Goal: Transaction & Acquisition: Register for event/course

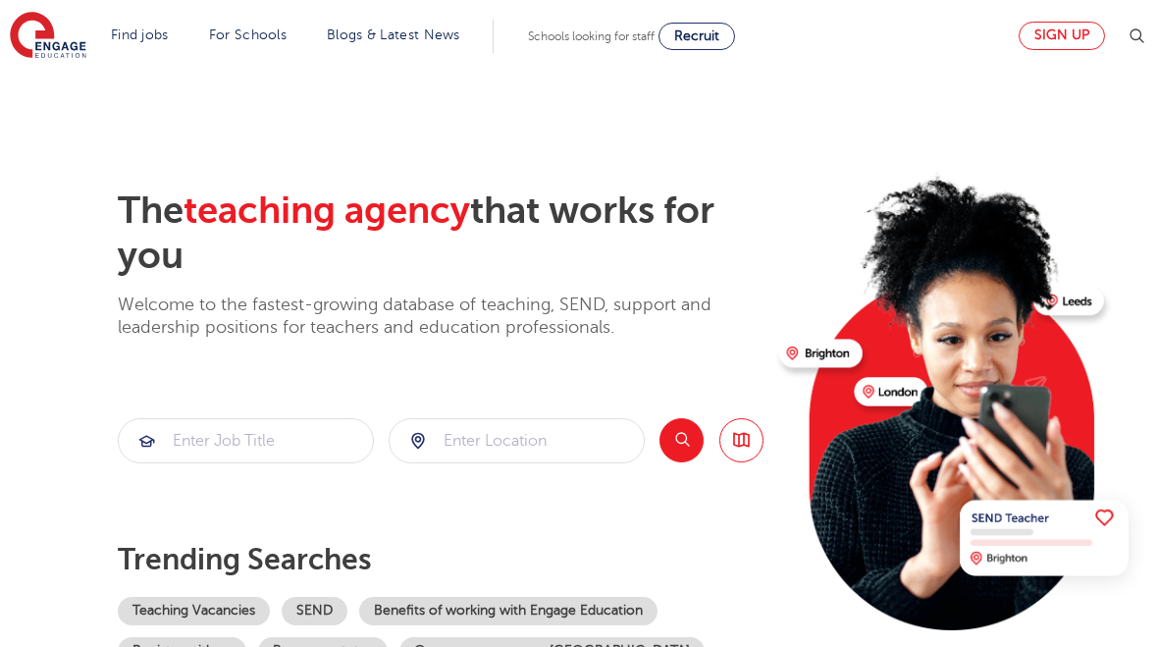
click at [1074, 22] on link "Sign up" at bounding box center [1062, 36] width 86 height 28
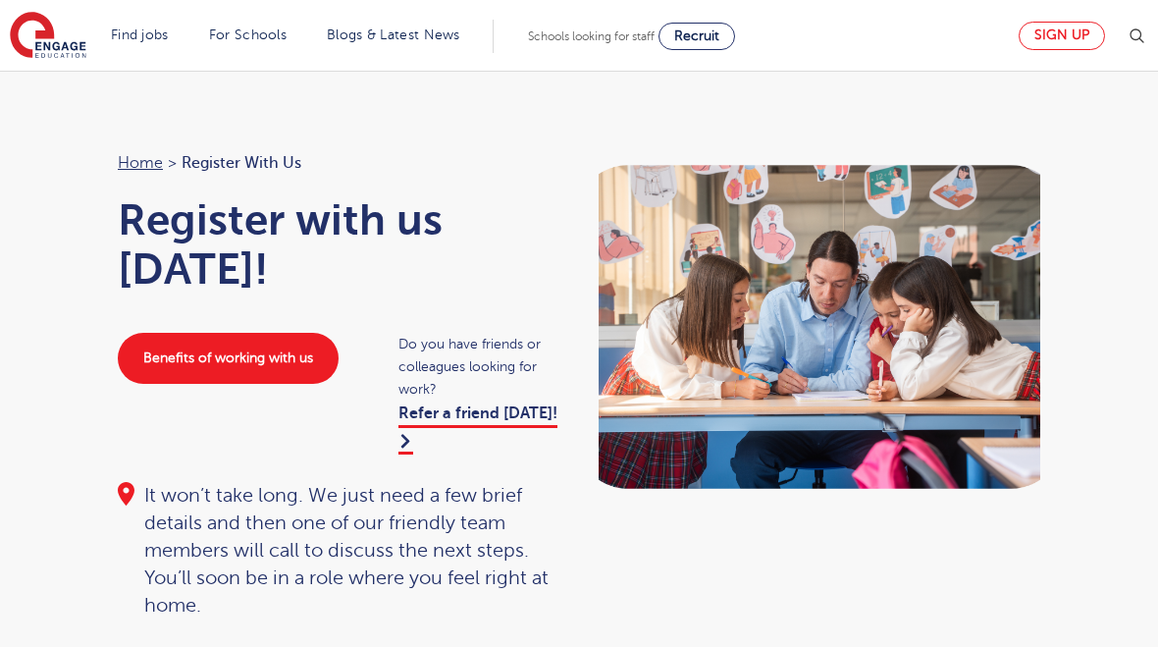
click at [1056, 33] on link "Sign up" at bounding box center [1062, 36] width 86 height 28
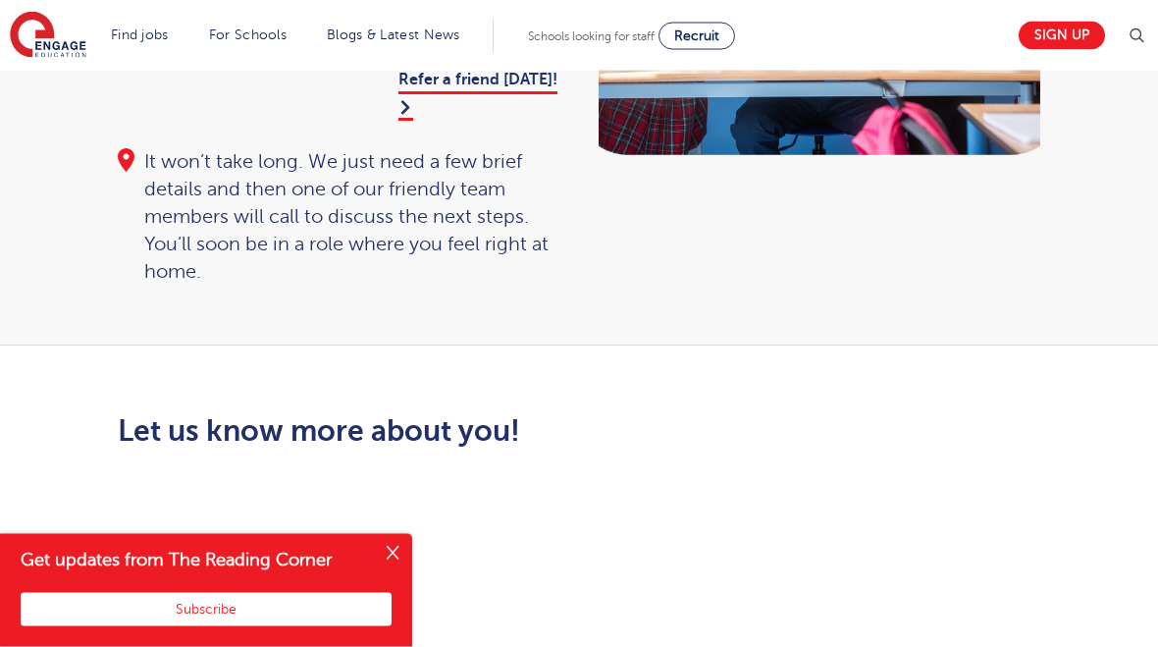
scroll to position [331, 0]
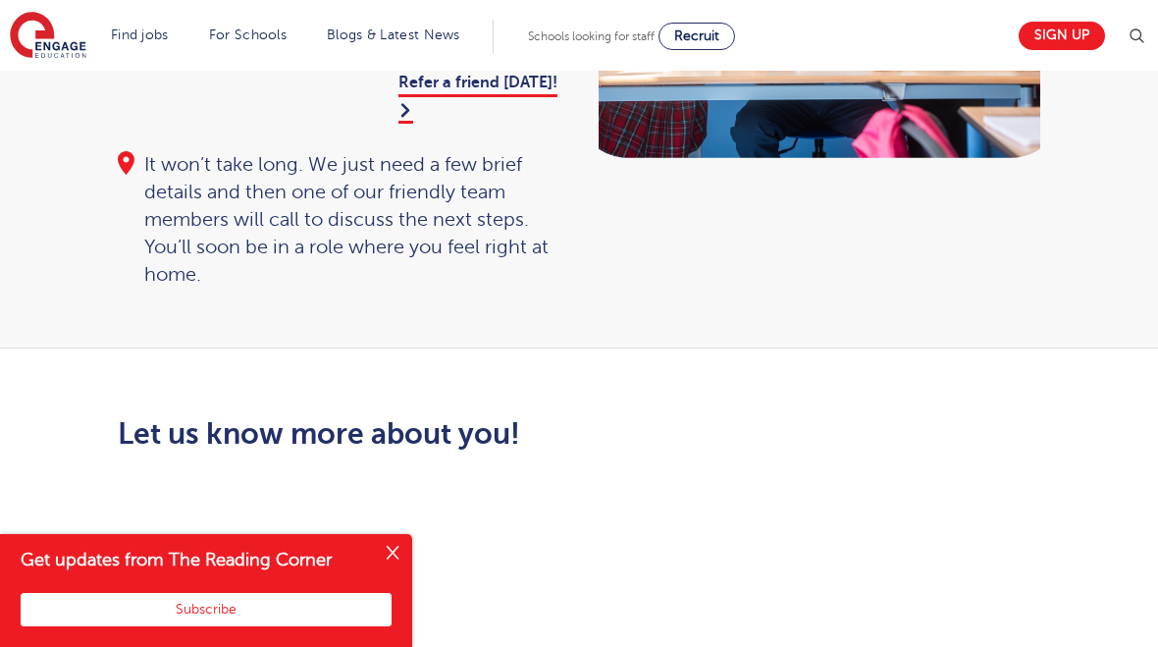
click at [396, 544] on button "Close" at bounding box center [392, 553] width 39 height 39
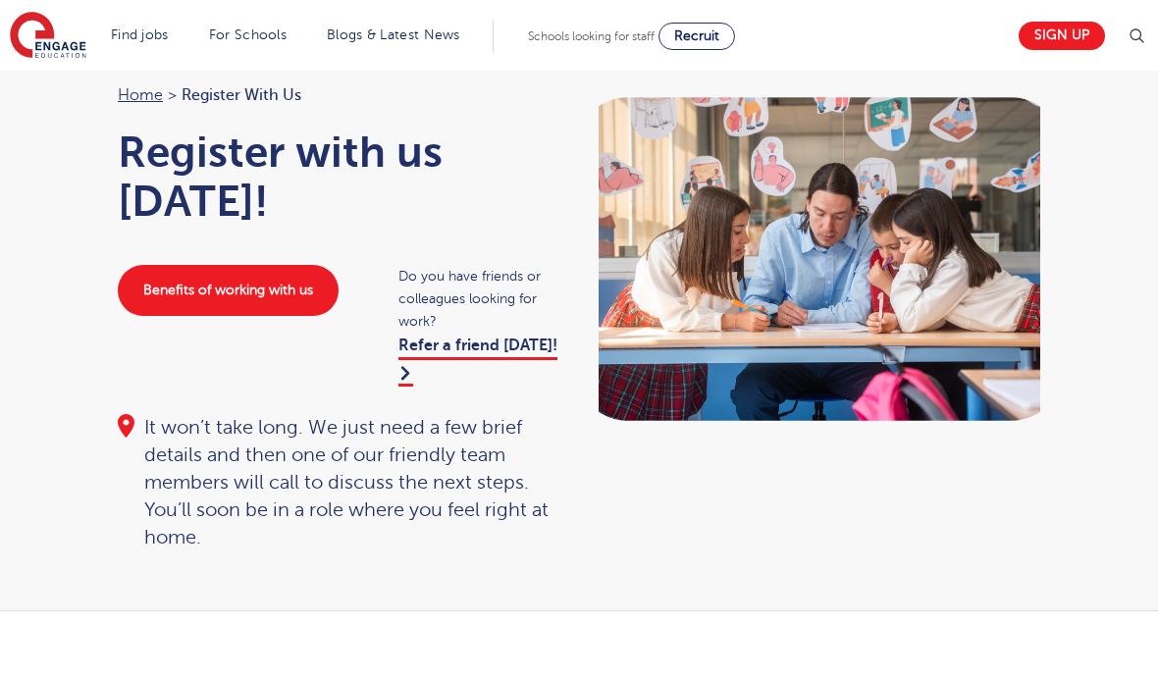
scroll to position [0, 0]
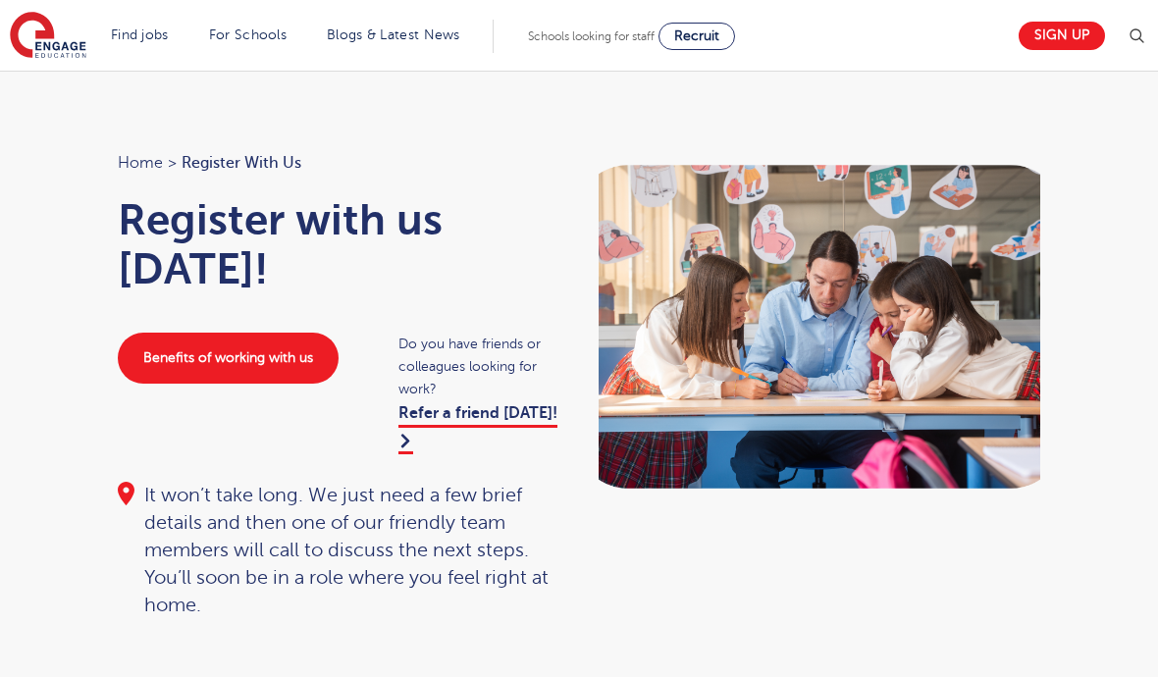
click at [153, 163] on link "Home" at bounding box center [140, 163] width 45 height 18
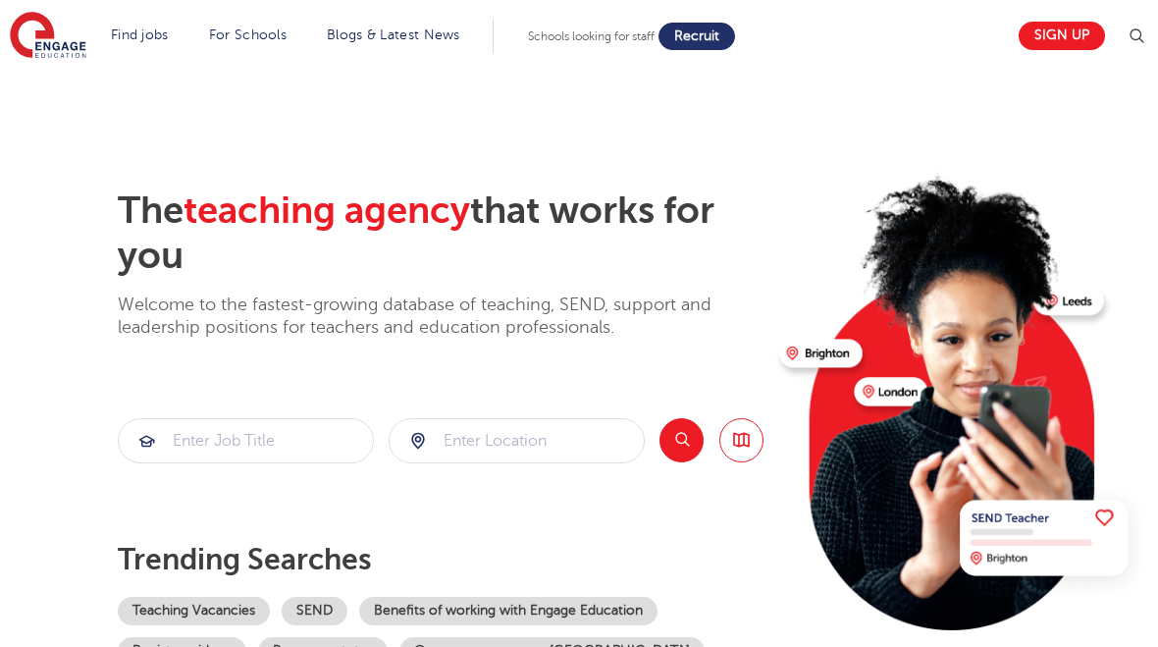
click at [693, 45] on link "Recruit" at bounding box center [696, 36] width 77 height 27
